Goal: Communication & Community: Answer question/provide support

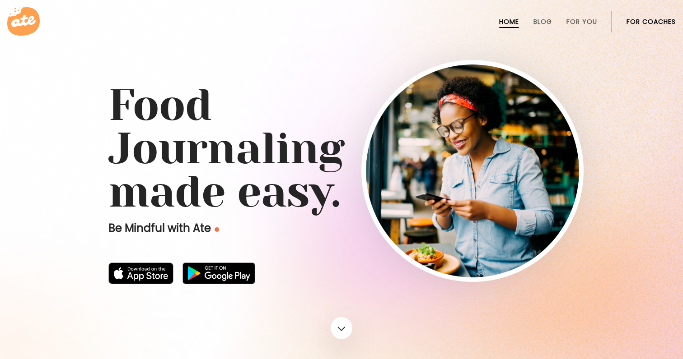
click at [653, 25] on link "For Coaches" at bounding box center [650, 21] width 49 height 7
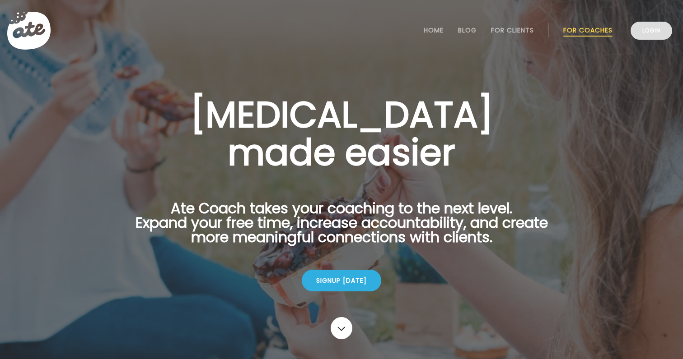
click at [658, 39] on link "Login" at bounding box center [651, 31] width 42 height 18
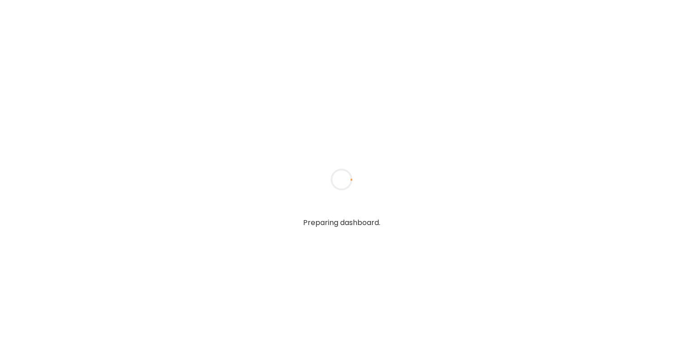
type textarea "**********"
type input "**********"
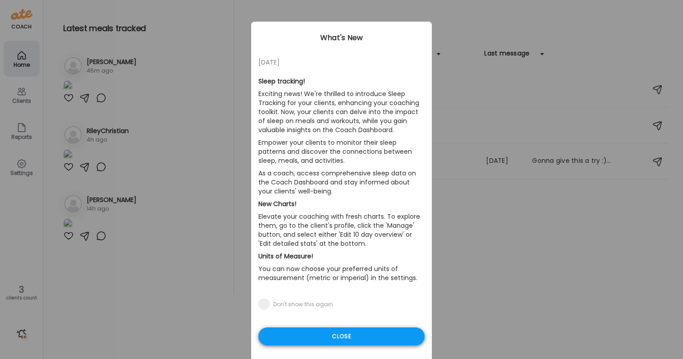
click at [310, 331] on div "Close" at bounding box center [341, 337] width 166 height 18
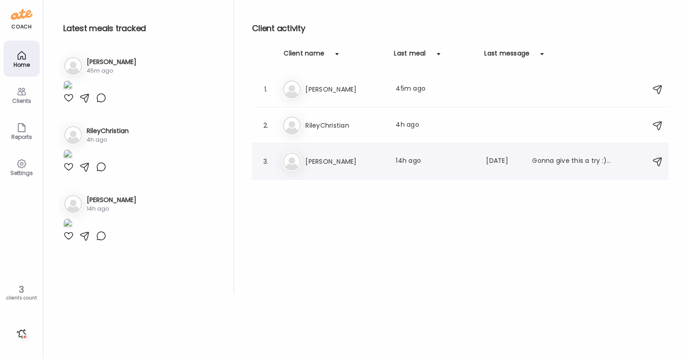
click at [348, 174] on div "3. Ji Jill Last meal: 14h ago Last message: 204d ago Gonna give this a try :). …" at bounding box center [460, 162] width 416 height 36
click at [342, 164] on h3 "Jill" at bounding box center [344, 161] width 79 height 11
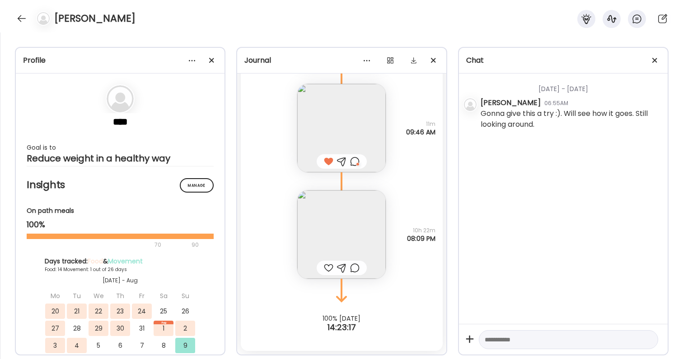
scroll to position [13181, 0]
click at [344, 238] on img at bounding box center [341, 235] width 88 height 88
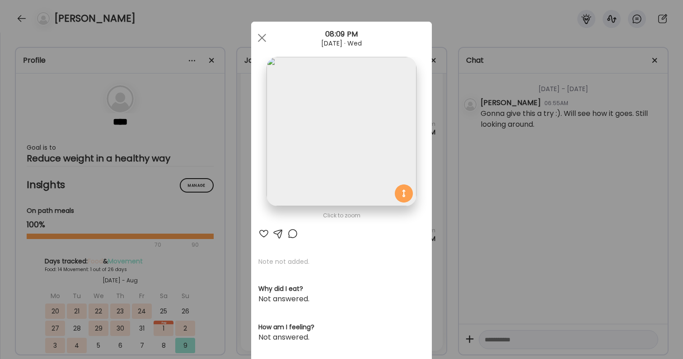
click at [501, 234] on div "Ate Coach Dashboard Wahoo! It’s official Take a moment to set up your Coach Pro…" at bounding box center [341, 179] width 683 height 359
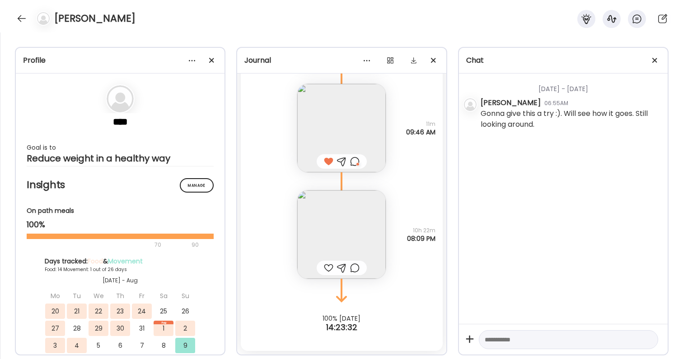
click at [325, 269] on div at bounding box center [328, 268] width 9 height 11
click at [358, 266] on div at bounding box center [354, 268] width 9 height 11
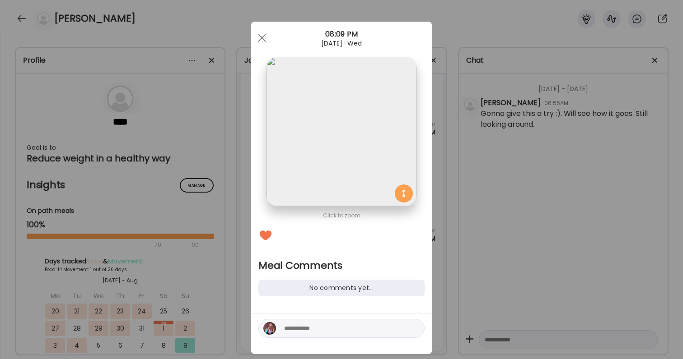
click at [341, 326] on textarea at bounding box center [345, 328] width 122 height 11
type textarea "**********"
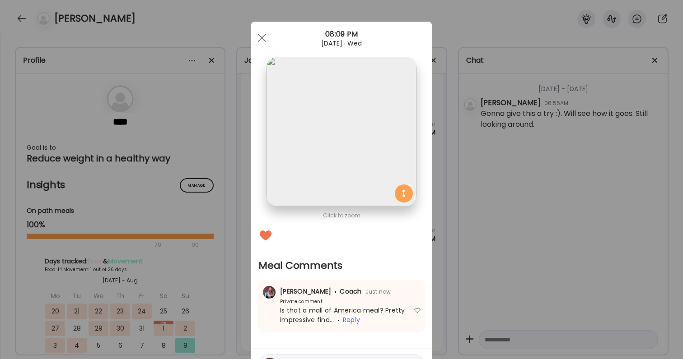
click at [566, 274] on div "Ate Coach Dashboard Wahoo! It’s official Take a moment to set up your Coach Pro…" at bounding box center [341, 179] width 683 height 359
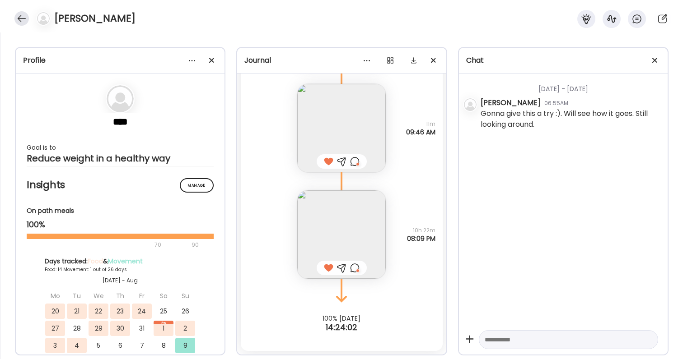
click at [26, 17] on div at bounding box center [21, 18] width 14 height 14
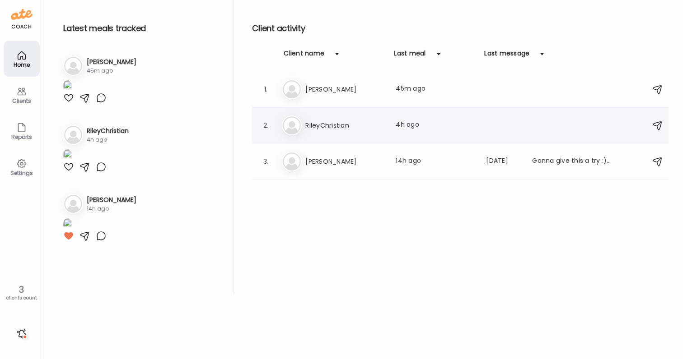
click at [339, 131] on div "Ri RileyChristian Last meal: 4h ago" at bounding box center [461, 126] width 359 height 20
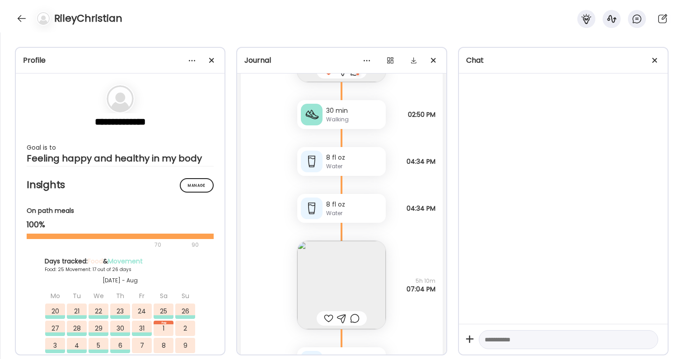
scroll to position [35744, 0]
click at [315, 275] on img at bounding box center [341, 285] width 88 height 88
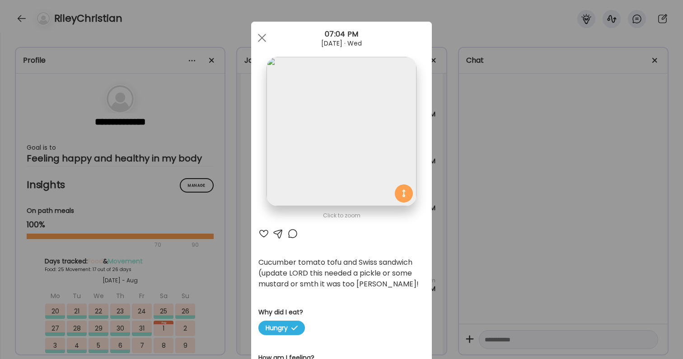
click at [277, 271] on div "Cucumber tomato tofu and Swiss sandwich (update LORD this needed a pickle or so…" at bounding box center [341, 273] width 166 height 33
click at [531, 257] on div "Ate Coach Dashboard Wahoo! It’s official Take a moment to set up your Coach Pro…" at bounding box center [341, 179] width 683 height 359
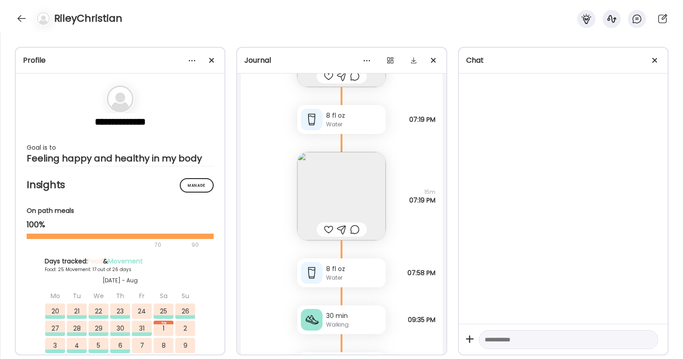
scroll to position [35911, 0]
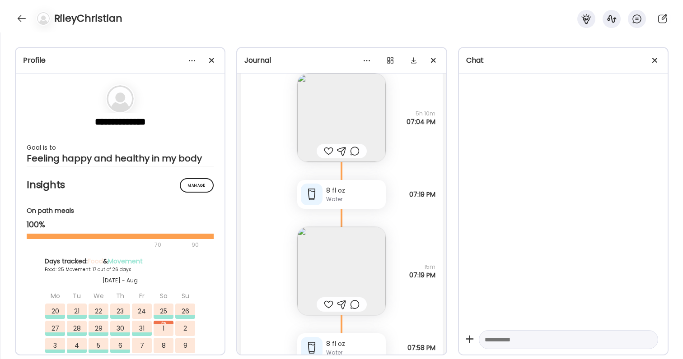
click at [329, 153] on div at bounding box center [328, 151] width 9 height 11
click at [353, 153] on div at bounding box center [354, 151] width 9 height 11
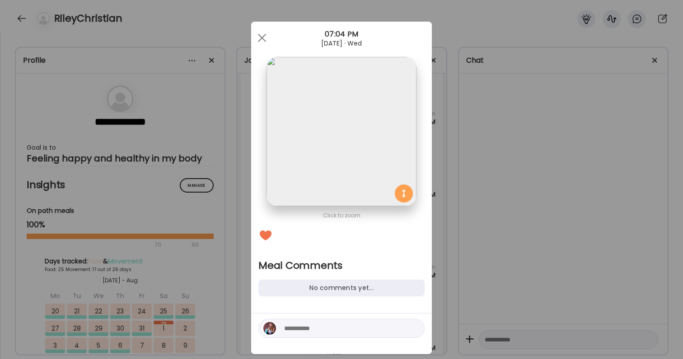
click at [300, 331] on textarea at bounding box center [345, 328] width 122 height 11
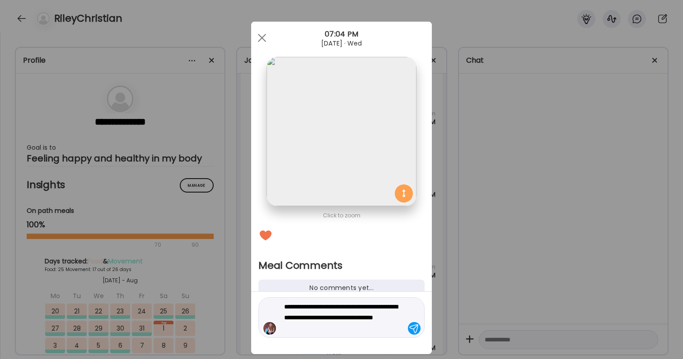
type textarea "**********"
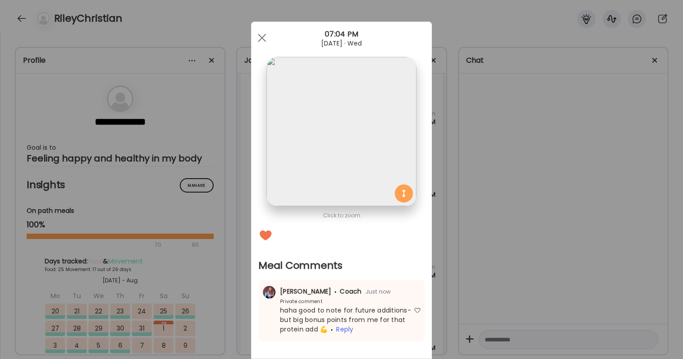
click at [539, 288] on div "Ate Coach Dashboard Wahoo! It’s official Take a moment to set up your Coach Pro…" at bounding box center [341, 179] width 683 height 359
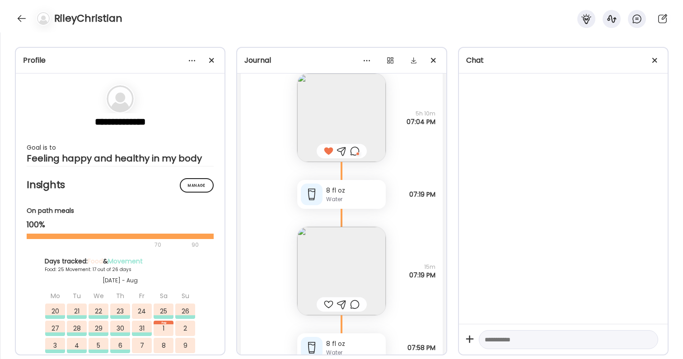
scroll to position [35922, 0]
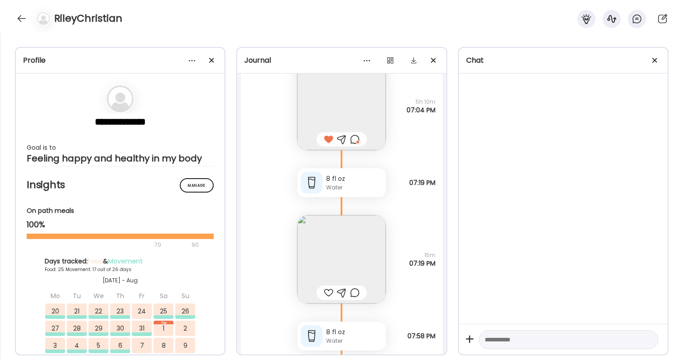
click at [327, 292] on div at bounding box center [328, 293] width 9 height 11
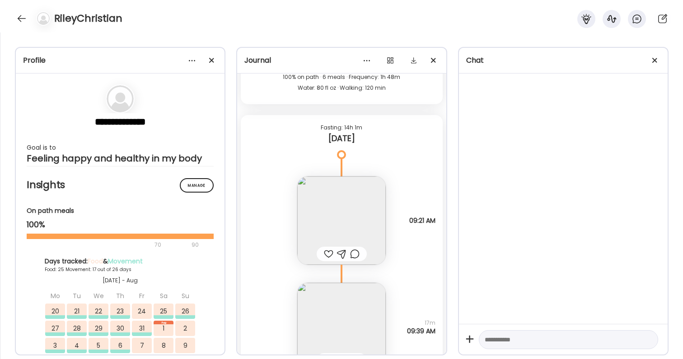
scroll to position [36348, 0]
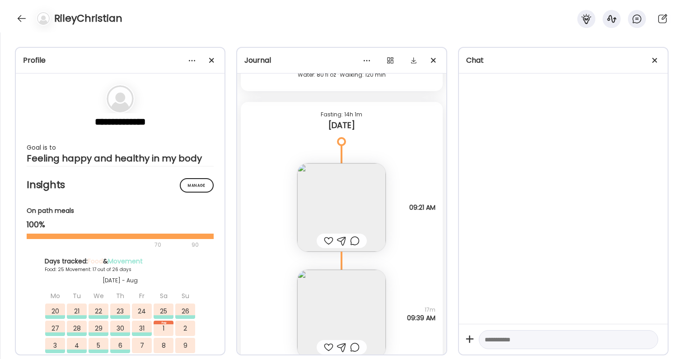
click at [327, 239] on div at bounding box center [328, 241] width 9 height 11
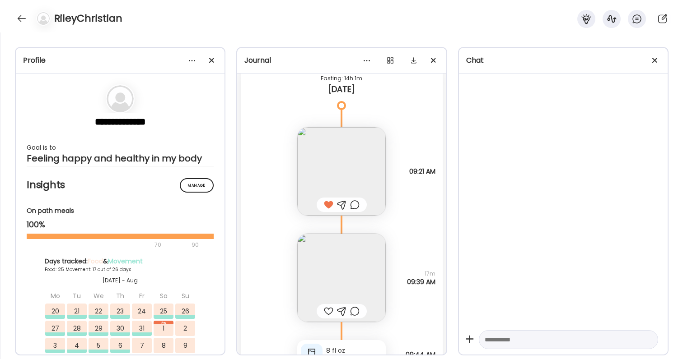
scroll to position [36399, 0]
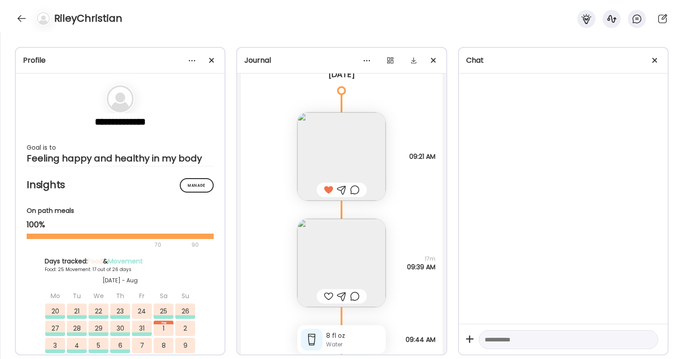
click at [355, 267] on img at bounding box center [341, 263] width 88 height 88
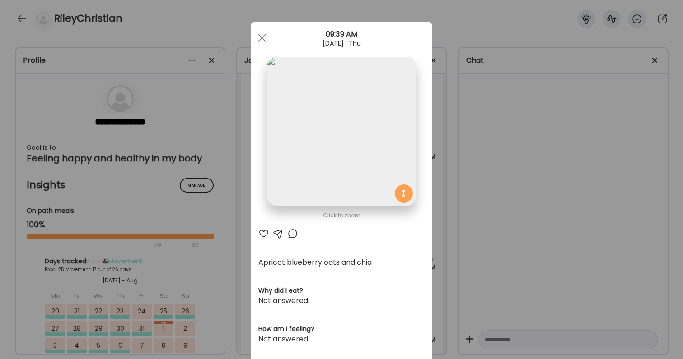
click at [263, 233] on div at bounding box center [263, 233] width 11 height 11
click at [451, 262] on div "Ate Coach Dashboard Wahoo! It’s official Take a moment to set up your Coach Pro…" at bounding box center [341, 179] width 683 height 359
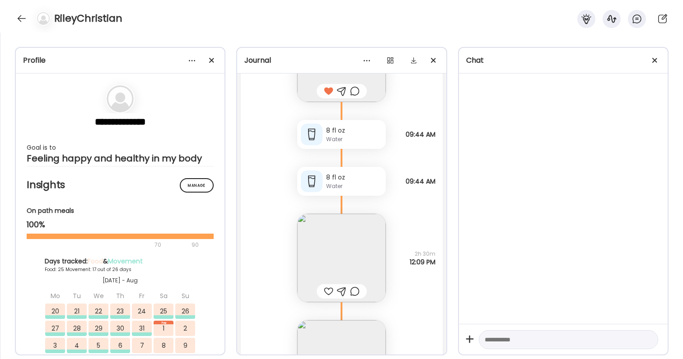
scroll to position [36630, 0]
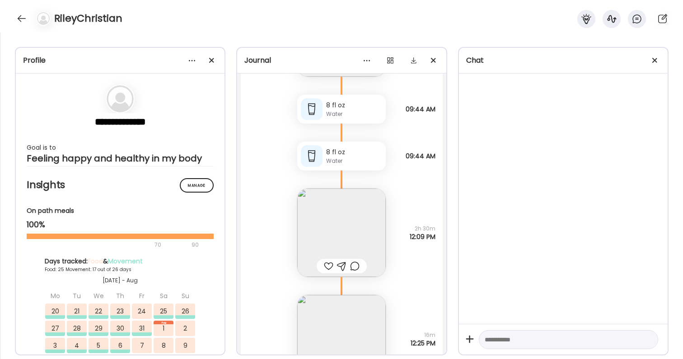
click at [363, 245] on img at bounding box center [341, 233] width 88 height 88
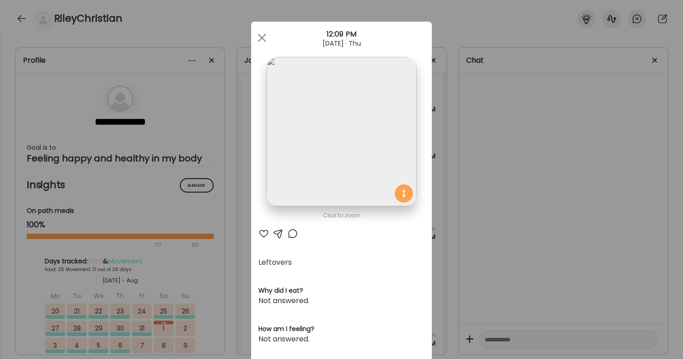
click at [265, 232] on div at bounding box center [263, 233] width 11 height 11
click at [452, 252] on div "Ate Coach Dashboard Wahoo! It’s official Take a moment to set up your Coach Pro…" at bounding box center [341, 179] width 683 height 359
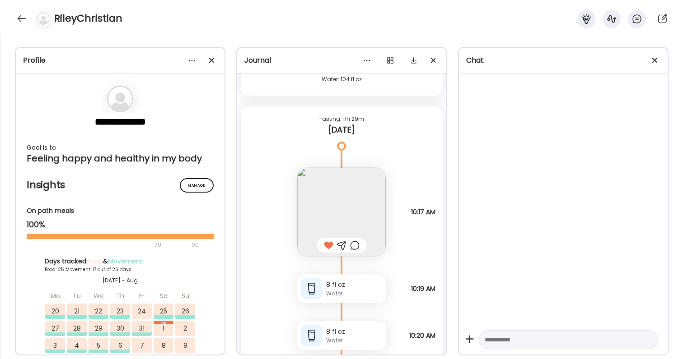
scroll to position [34966, 0]
click at [358, 217] on img at bounding box center [341, 213] width 88 height 88
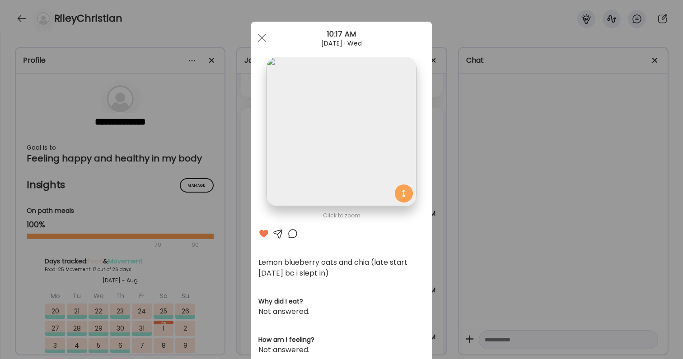
click at [497, 260] on div "Ate Coach Dashboard Wahoo! It’s official Take a moment to set up your Coach Pro…" at bounding box center [341, 179] width 683 height 359
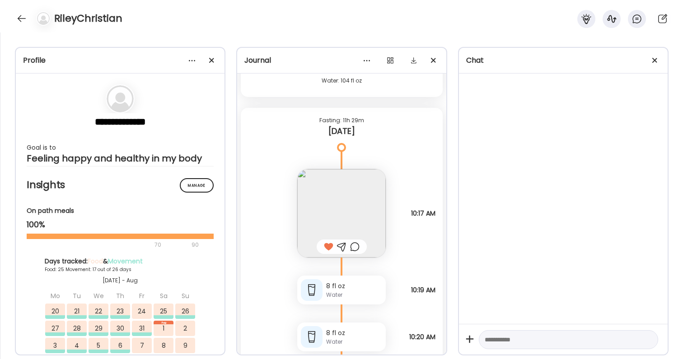
click at [347, 180] on img at bounding box center [341, 213] width 88 height 88
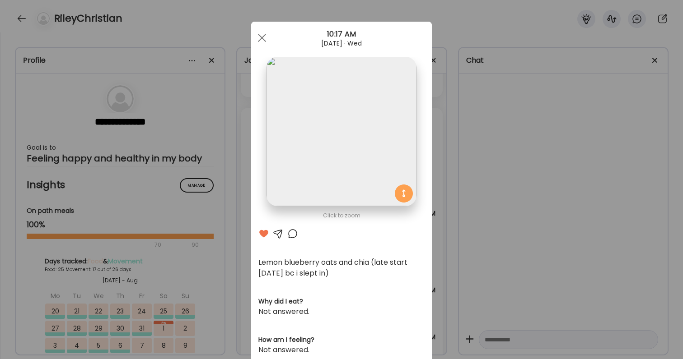
click at [480, 242] on div "Ate Coach Dashboard Wahoo! It’s official Take a moment to set up your Coach Pro…" at bounding box center [341, 179] width 683 height 359
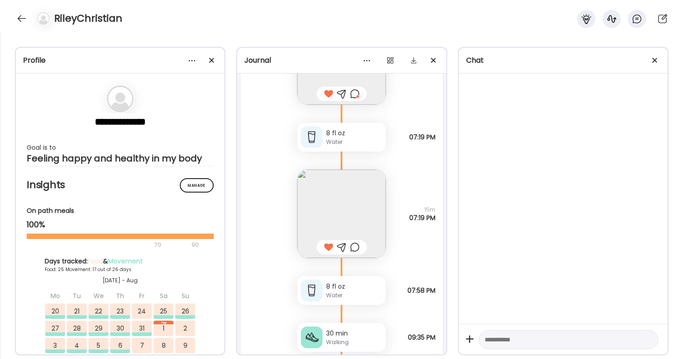
scroll to position [36024, 0]
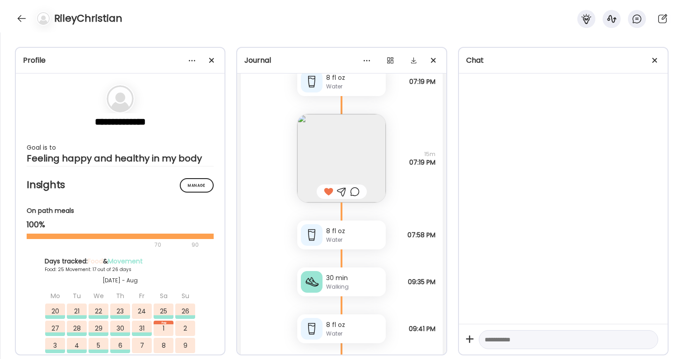
click at [356, 192] on div at bounding box center [354, 191] width 9 height 11
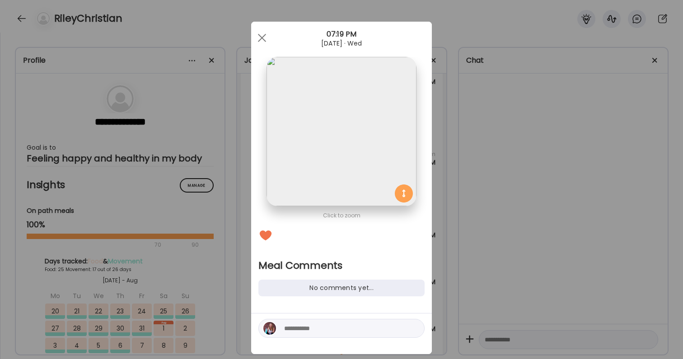
click at [318, 331] on textarea at bounding box center [345, 328] width 122 height 11
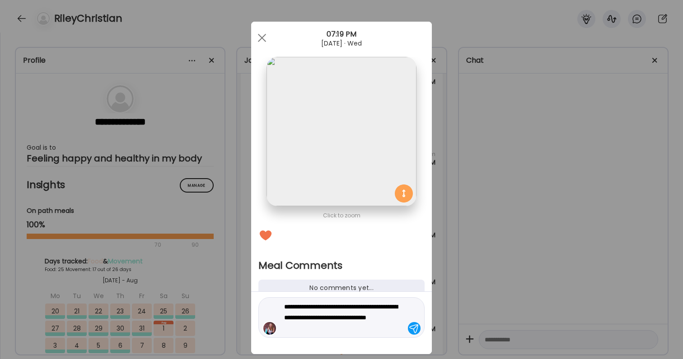
type textarea "**********"
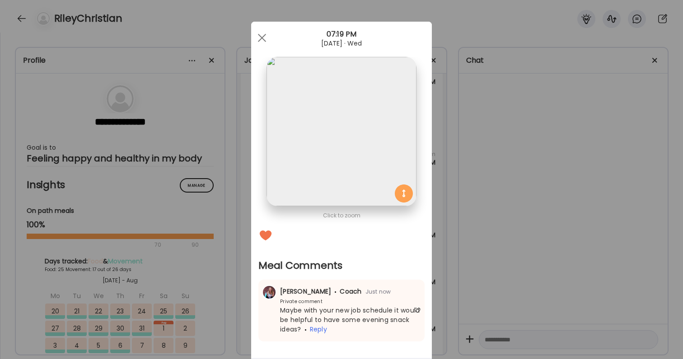
click at [512, 306] on div "Ate Coach Dashboard Wahoo! It’s official Take a moment to set up your Coach Pro…" at bounding box center [341, 179] width 683 height 359
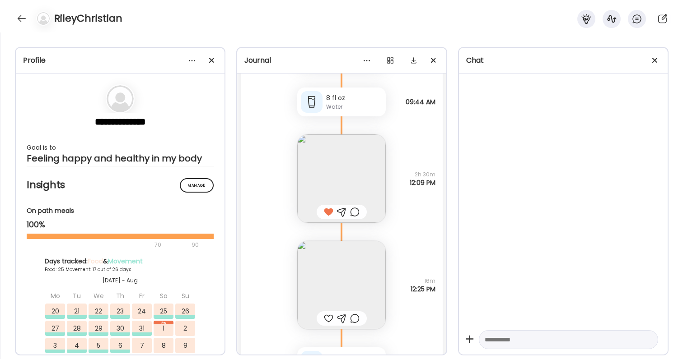
scroll to position [36677, 0]
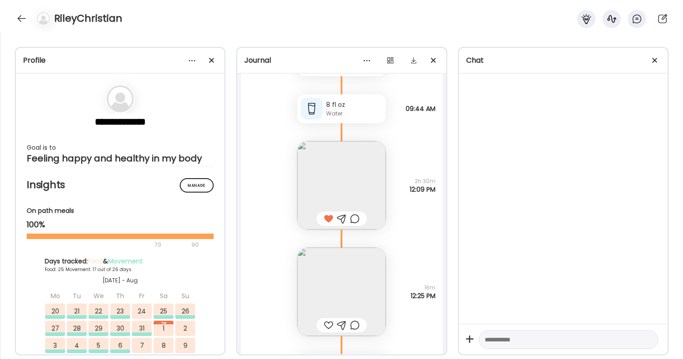
click at [363, 200] on img at bounding box center [341, 185] width 88 height 88
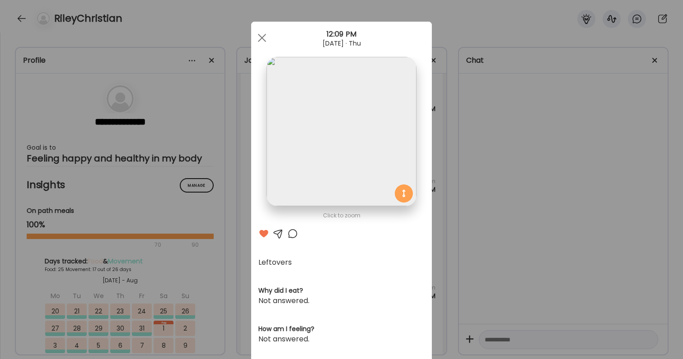
click at [524, 223] on div "Ate Coach Dashboard Wahoo! It’s official Take a moment to set up your Coach Pro…" at bounding box center [341, 179] width 683 height 359
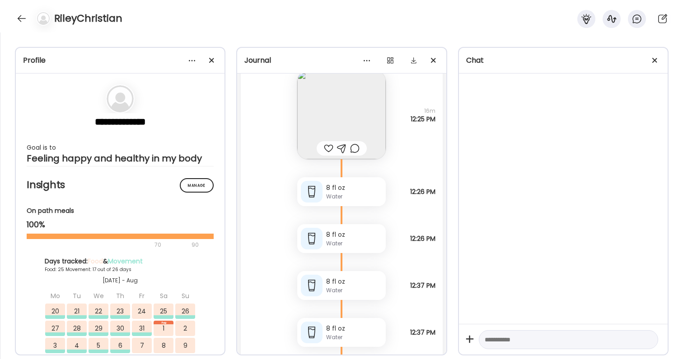
scroll to position [36866, 0]
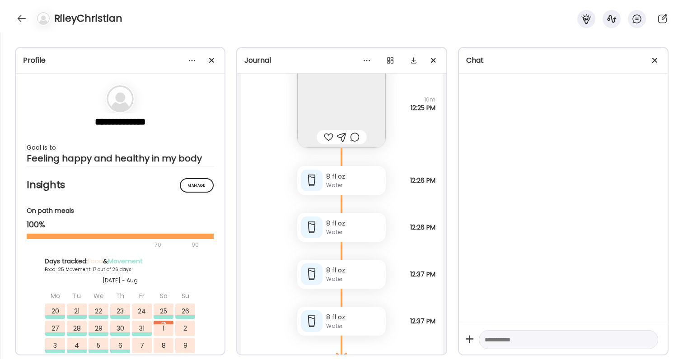
click at [330, 139] on div at bounding box center [328, 137] width 9 height 11
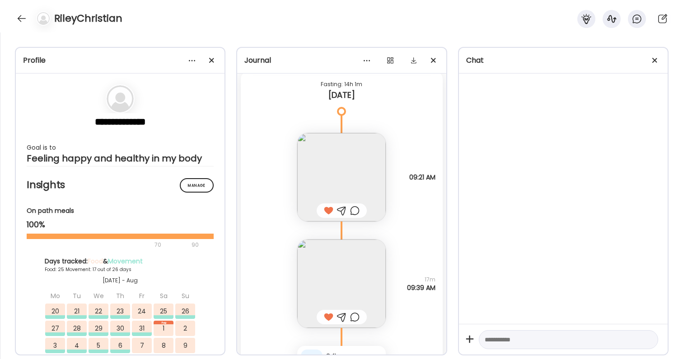
scroll to position [36378, 0]
click at [25, 14] on div at bounding box center [21, 18] width 14 height 14
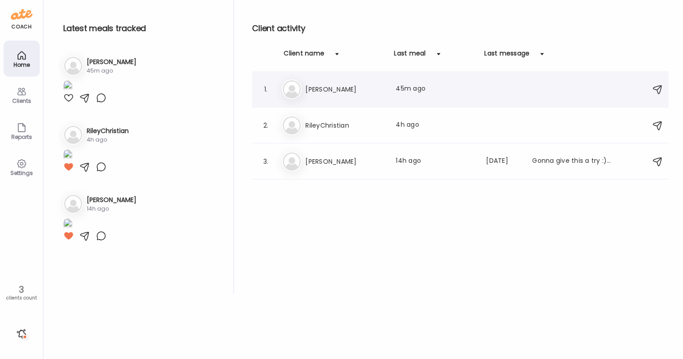
click at [344, 96] on div "Me Megan Last meal: 45m ago" at bounding box center [461, 89] width 359 height 20
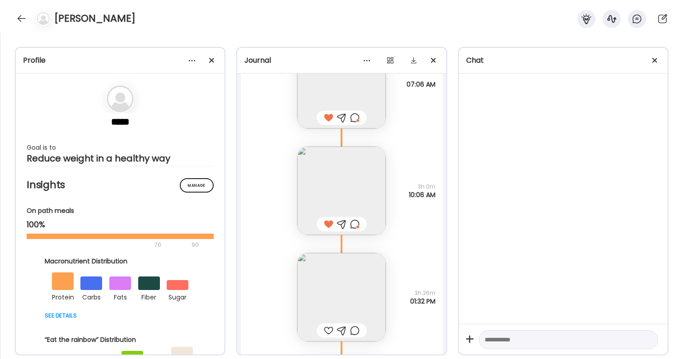
scroll to position [24959, 0]
click at [352, 225] on div at bounding box center [354, 226] width 9 height 11
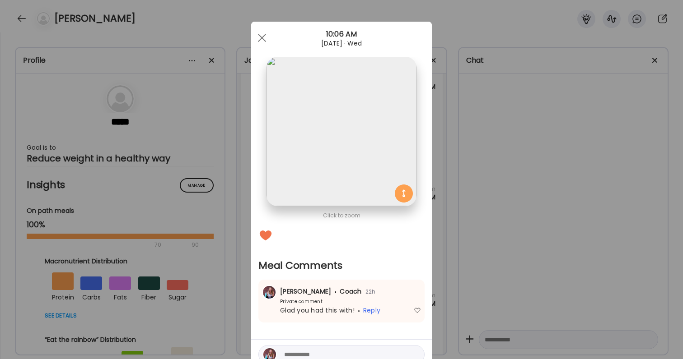
click at [482, 250] on div "Ate Coach Dashboard Wahoo! It’s official Take a moment to set up your Coach Pro…" at bounding box center [341, 179] width 683 height 359
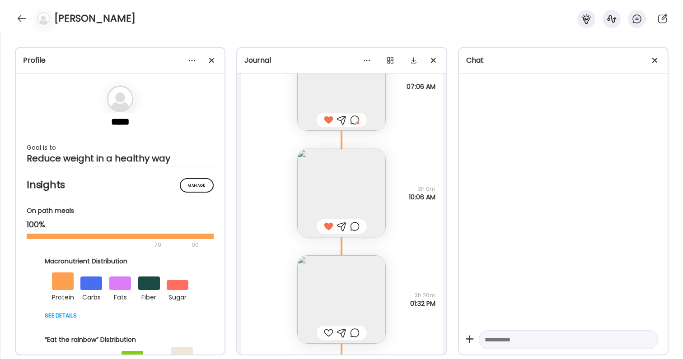
click at [344, 283] on img at bounding box center [341, 300] width 88 height 88
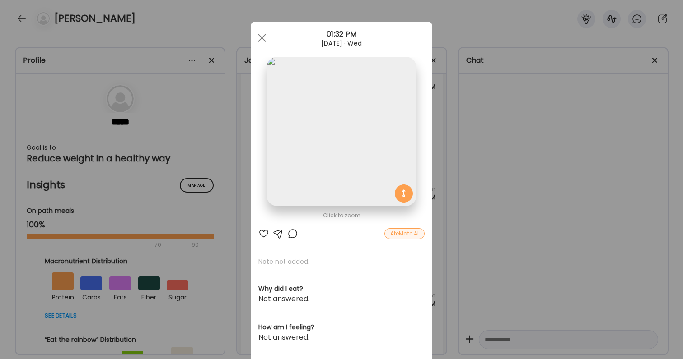
click at [522, 283] on div "Ate Coach Dashboard Wahoo! It’s official Take a moment to set up your Coach Pro…" at bounding box center [341, 179] width 683 height 359
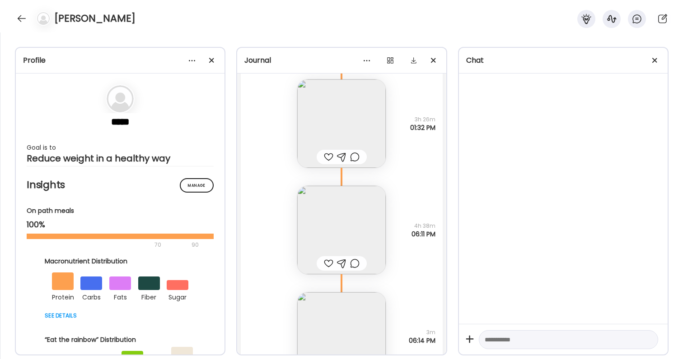
scroll to position [25169, 0]
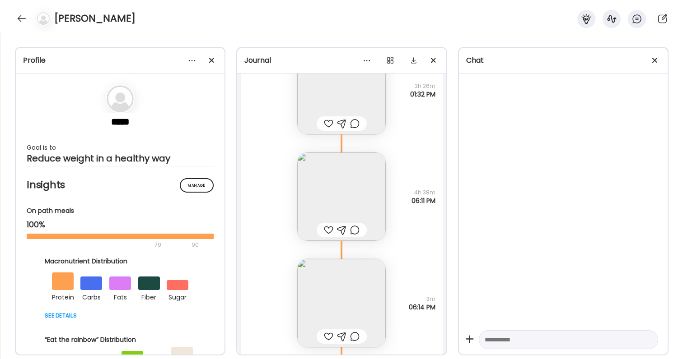
click at [361, 206] on img at bounding box center [341, 197] width 88 height 88
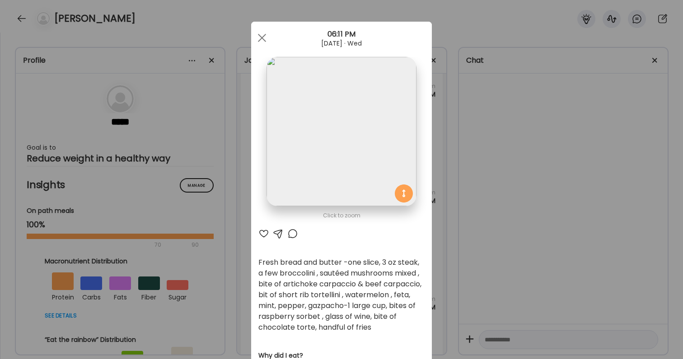
click at [500, 251] on div "Ate Coach Dashboard Wahoo! It’s official Take a moment to set up your Coach Pro…" at bounding box center [341, 179] width 683 height 359
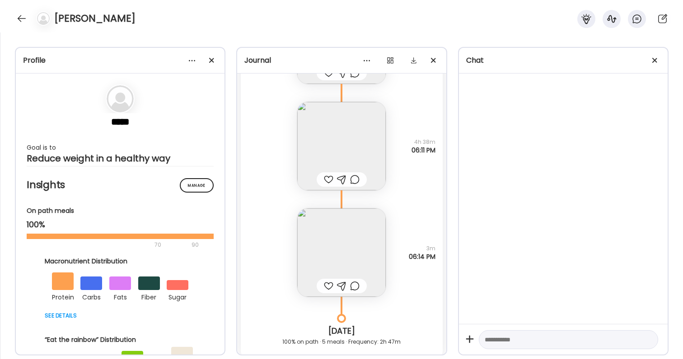
scroll to position [25227, 0]
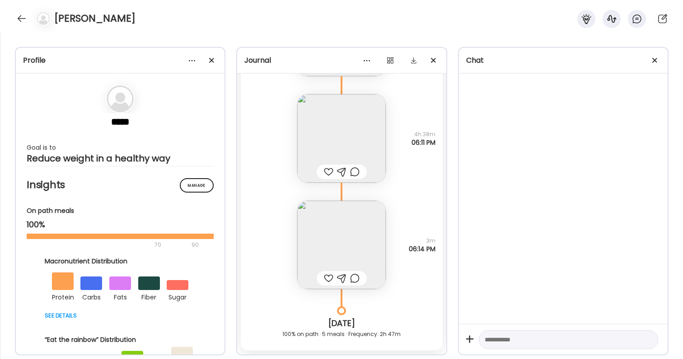
click at [326, 283] on div at bounding box center [328, 278] width 9 height 11
click at [329, 171] on div at bounding box center [328, 172] width 9 height 11
click at [353, 171] on div at bounding box center [354, 172] width 9 height 11
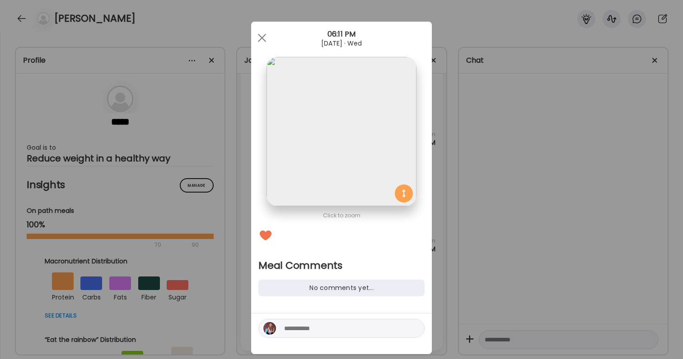
click at [333, 333] on textarea at bounding box center [345, 328] width 122 height 11
type textarea "**********"
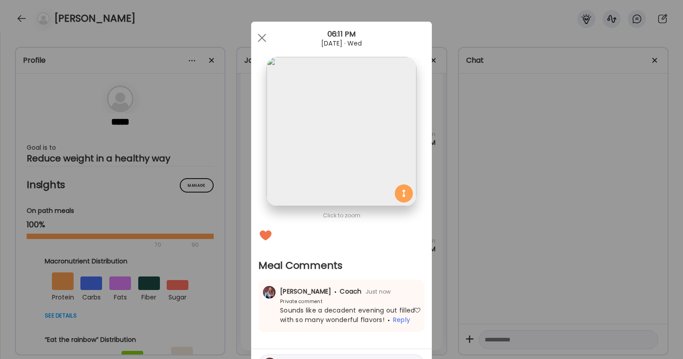
click at [494, 288] on div "Ate Coach Dashboard Wahoo! It’s official Take a moment to set up your Coach Pro…" at bounding box center [341, 179] width 683 height 359
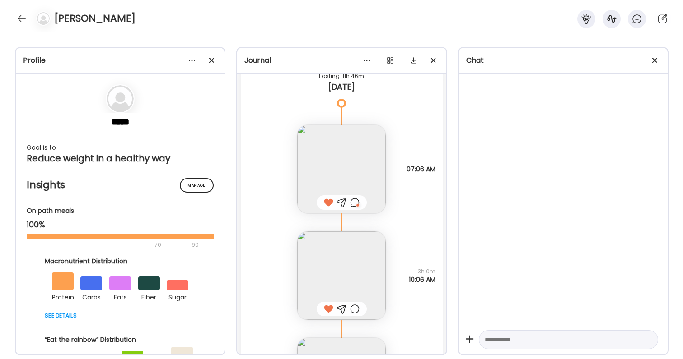
scroll to position [25093, 0]
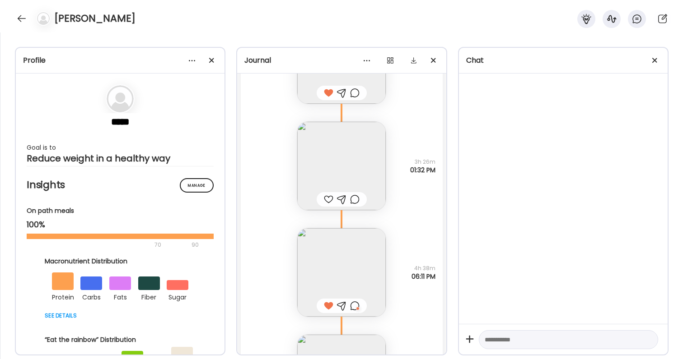
click at [355, 199] on div at bounding box center [354, 199] width 9 height 11
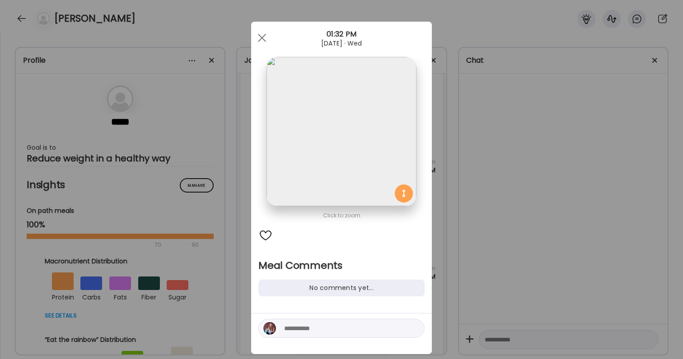
click at [322, 328] on textarea at bounding box center [345, 328] width 122 height 11
type textarea "**********"
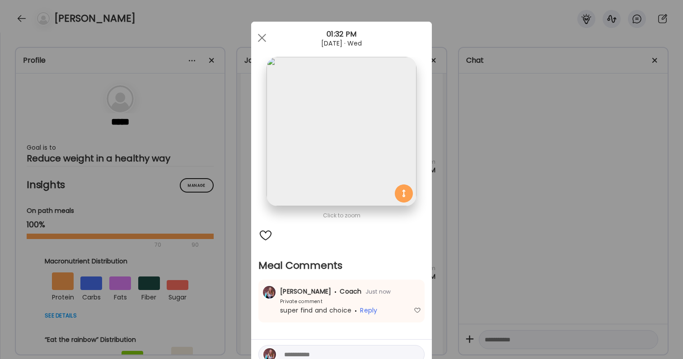
click at [517, 312] on div "Ate Coach Dashboard Wahoo! It’s official Take a moment to set up your Coach Pro…" at bounding box center [341, 179] width 683 height 359
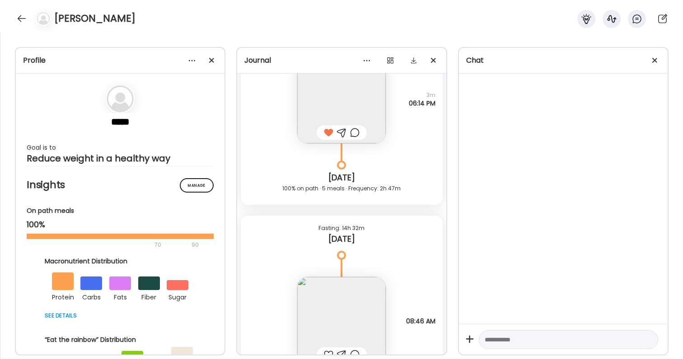
scroll to position [25375, 0]
click at [348, 284] on img at bounding box center [341, 319] width 88 height 88
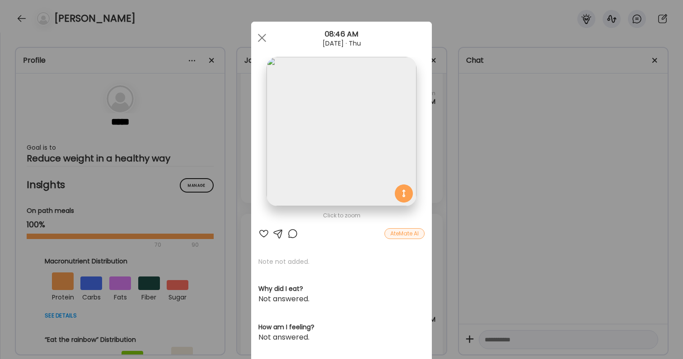
click at [261, 231] on div at bounding box center [263, 233] width 11 height 11
click at [462, 172] on div "Ate Coach Dashboard Wahoo! It’s official Take a moment to set up your Coach Pro…" at bounding box center [341, 179] width 683 height 359
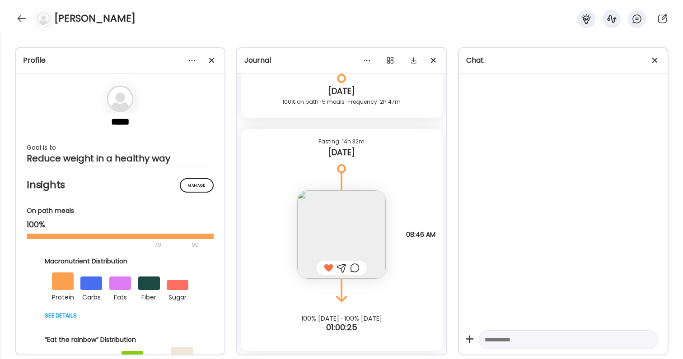
scroll to position [25460, 0]
click at [356, 272] on div at bounding box center [354, 268] width 9 height 11
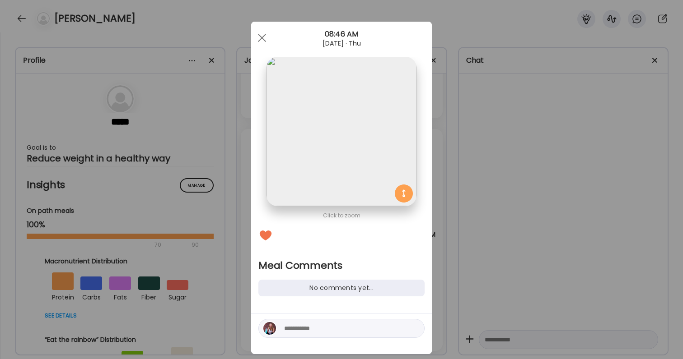
click at [327, 328] on textarea at bounding box center [345, 328] width 122 height 11
click at [566, 265] on div "Ate Coach Dashboard Wahoo! It’s official Take a moment to set up your Coach Pro…" at bounding box center [341, 179] width 683 height 359
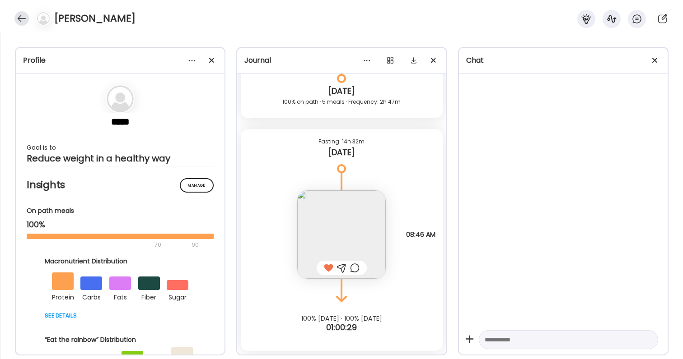
click at [28, 19] on div at bounding box center [21, 18] width 14 height 14
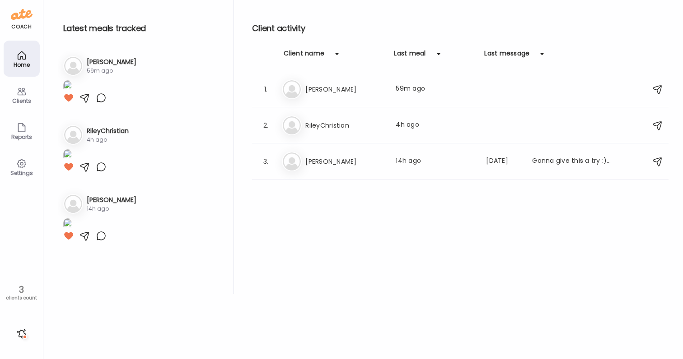
click at [22, 339] on div at bounding box center [21, 334] width 14 height 14
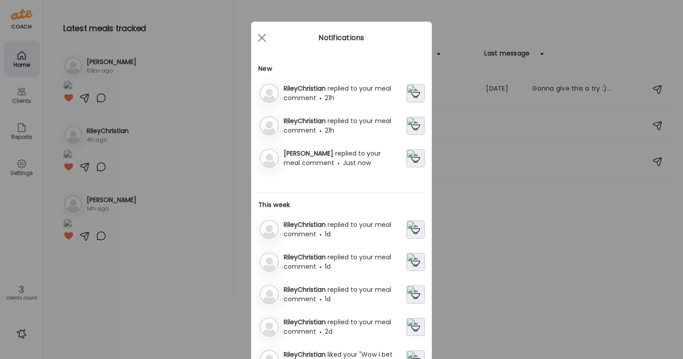
click at [357, 123] on span "replied to your meal comment" at bounding box center [337, 125] width 107 height 19
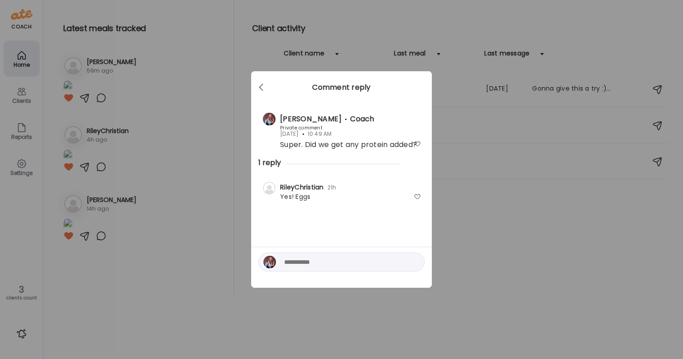
click at [418, 198] on div at bounding box center [417, 196] width 7 height 7
click at [362, 264] on textarea at bounding box center [345, 262] width 122 height 11
type textarea "********"
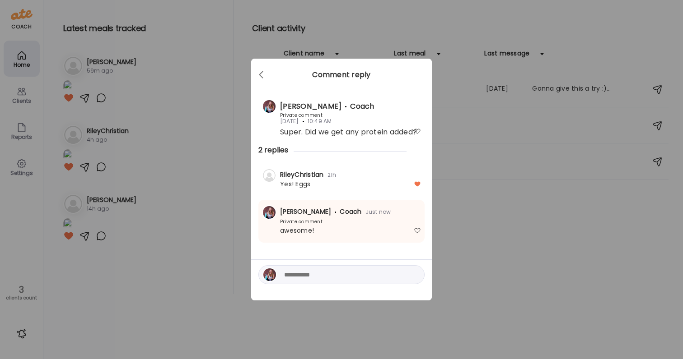
click at [578, 246] on div "Ate Coach Dashboard Wahoo! It’s official Take a moment to set up your Coach Pro…" at bounding box center [341, 179] width 683 height 359
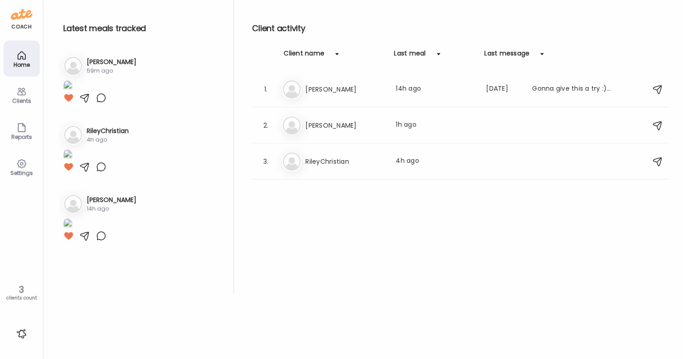
click at [28, 336] on div at bounding box center [21, 334] width 14 height 14
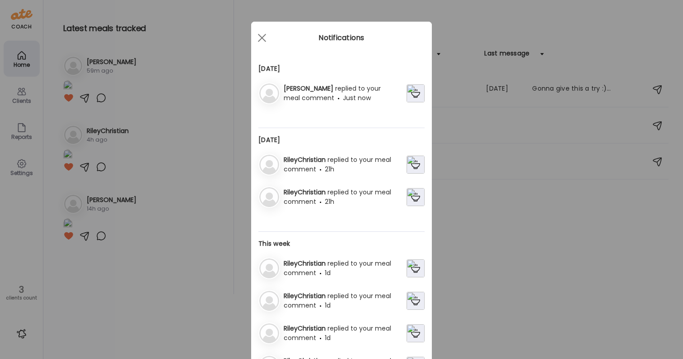
click at [327, 96] on div "Jill replied to your meal comment Just now" at bounding box center [343, 93] width 126 height 19
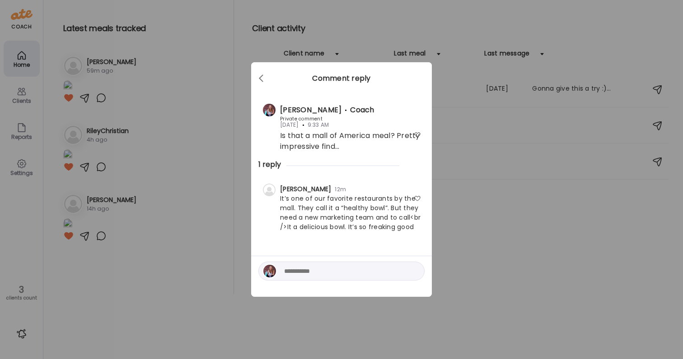
click at [303, 209] on div "It’s one of our favorite restaurants by the mall. They call it a “healthy bowl”…" at bounding box center [341, 213] width 159 height 38
click at [324, 271] on textarea at bounding box center [345, 271] width 122 height 11
type textarea "**********"
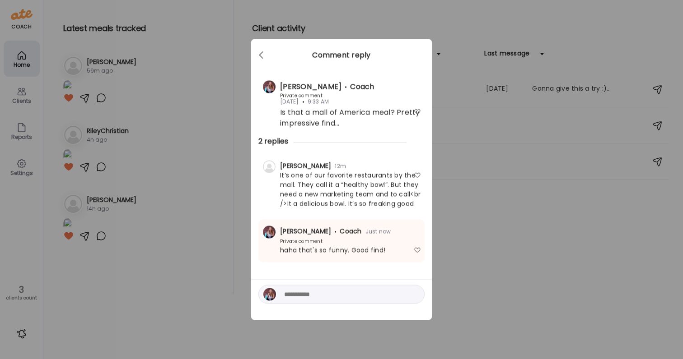
click at [483, 249] on div "Ate Coach Dashboard Wahoo! It’s official Take a moment to set up your Coach Pro…" at bounding box center [341, 179] width 683 height 359
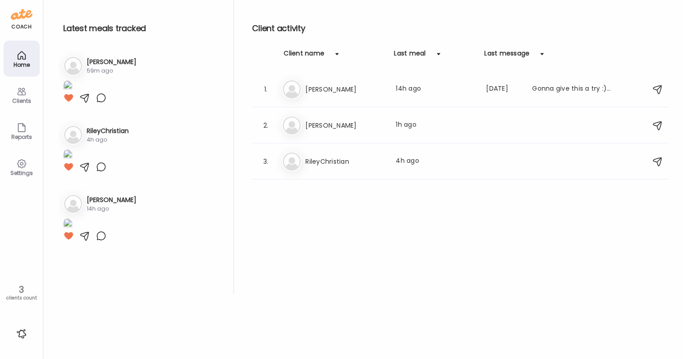
click at [23, 334] on div at bounding box center [21, 334] width 14 height 14
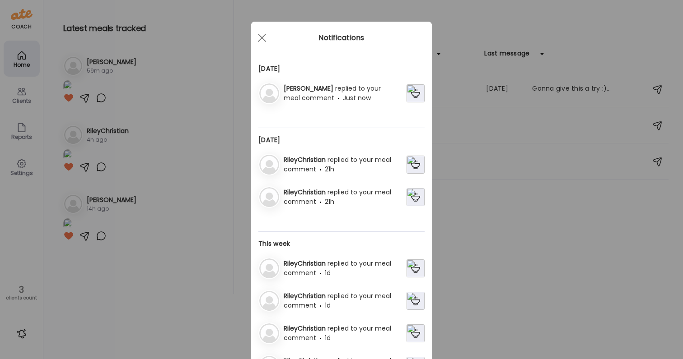
click at [334, 168] on span "21h" at bounding box center [329, 169] width 9 height 9
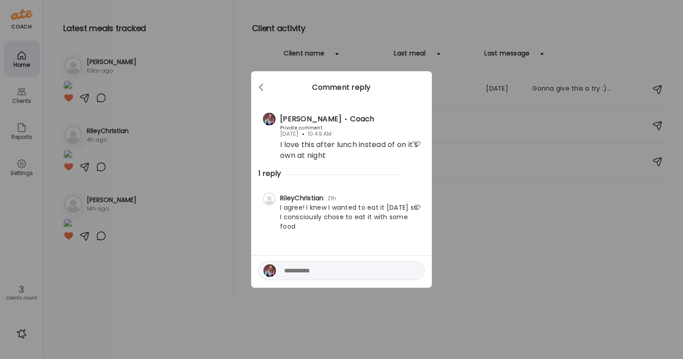
click at [497, 218] on div "Ate Coach Dashboard Wahoo! It’s official Take a moment to set up your Coach Pro…" at bounding box center [341, 179] width 683 height 359
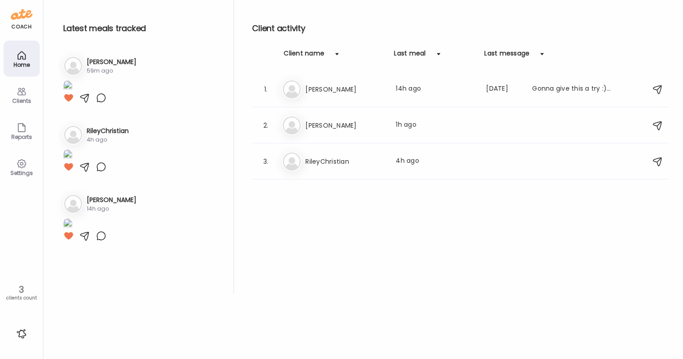
click at [25, 335] on div at bounding box center [21, 334] width 14 height 14
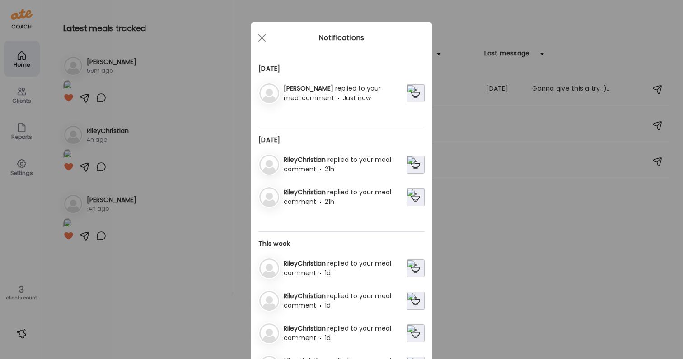
click at [313, 152] on div "Yesterday RileyChristian replied to your meal comment 21h RileyChristian replie…" at bounding box center [341, 183] width 166 height 97
click at [311, 168] on span "replied to your meal comment" at bounding box center [337, 164] width 107 height 19
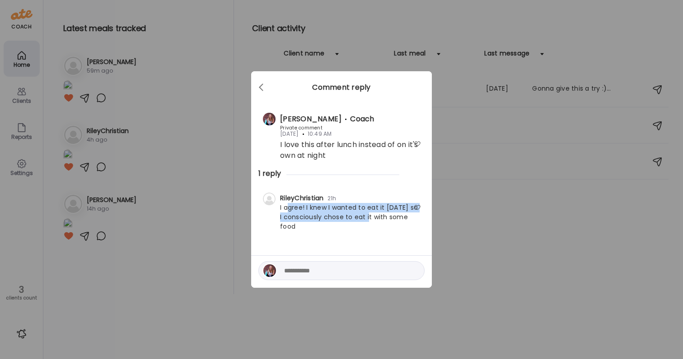
drag, startPoint x: 288, startPoint y: 209, endPoint x: 366, endPoint y: 213, distance: 78.2
click at [366, 213] on div "I agree! I knew I wanted to eat it today so I consciously chose to eat it with …" at bounding box center [341, 217] width 159 height 28
click at [390, 218] on div "I agree! I knew I wanted to eat it today so I consciously chose to eat it with …" at bounding box center [341, 217] width 159 height 28
click at [306, 269] on div at bounding box center [341, 270] width 166 height 19
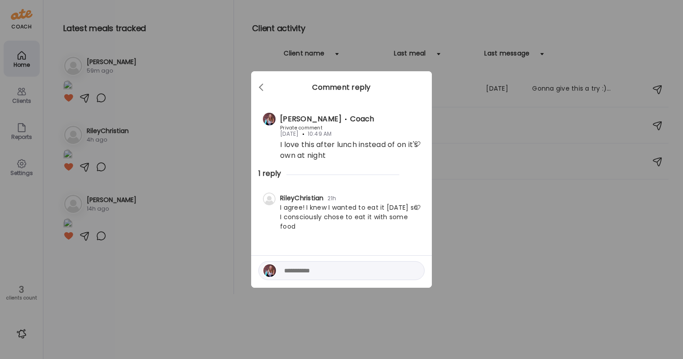
click at [306, 266] on textarea at bounding box center [345, 270] width 122 height 11
type textarea "**********"
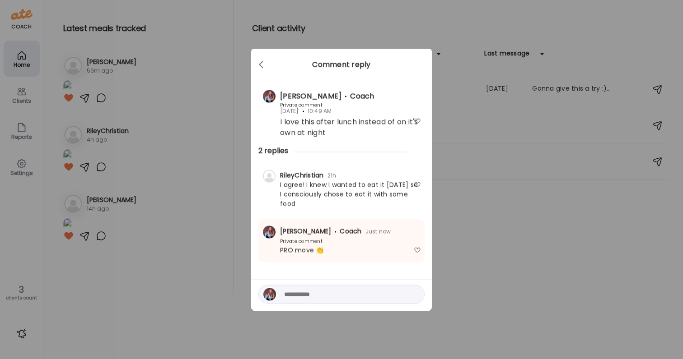
click at [472, 155] on div "Ate Coach Dashboard Wahoo! It’s official Take a moment to set up your Coach Pro…" at bounding box center [341, 179] width 683 height 359
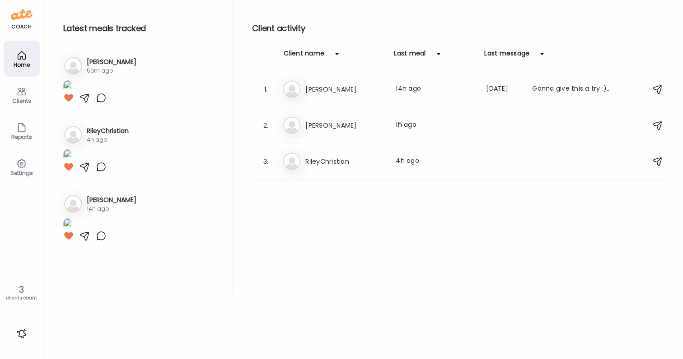
click at [23, 335] on div at bounding box center [21, 334] width 14 height 14
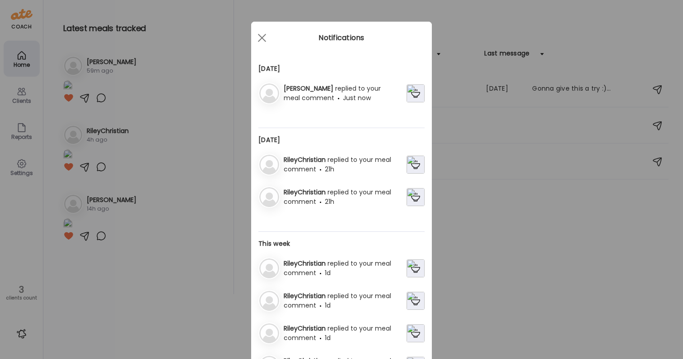
click at [488, 310] on div "Ate Coach Dashboard Wahoo! It’s official Take a moment to set up your Coach Pro…" at bounding box center [341, 179] width 683 height 359
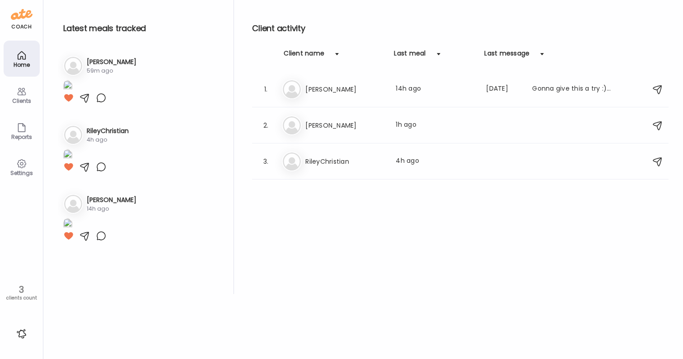
click at [22, 51] on icon at bounding box center [21, 55] width 11 height 11
click at [446, 116] on div "Me Megan Last meal: 1h ago" at bounding box center [461, 126] width 359 height 20
